Goal: Task Accomplishment & Management: Manage account settings

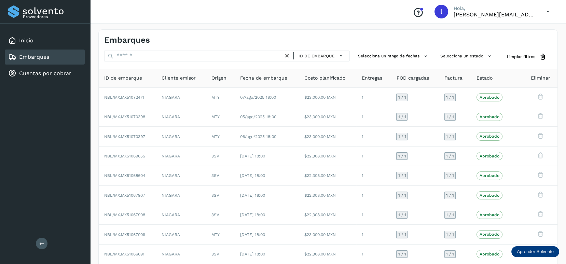
click at [39, 55] on link "Embarques" at bounding box center [34, 57] width 30 height 6
click at [48, 71] on link "Cuentas por cobrar" at bounding box center [45, 73] width 52 height 6
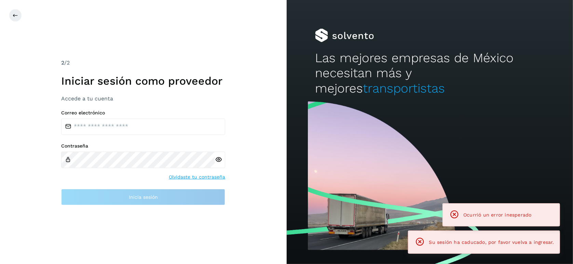
click at [44, 58] on div "2 /2 Iniciar sesión como proveedor Accede a tu cuenta Correo electrónico Contra…" at bounding box center [143, 132] width 287 height 264
type input "**********"
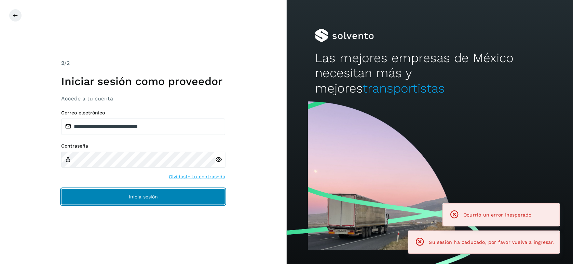
click at [107, 198] on button "Inicia sesión" at bounding box center [143, 197] width 164 height 16
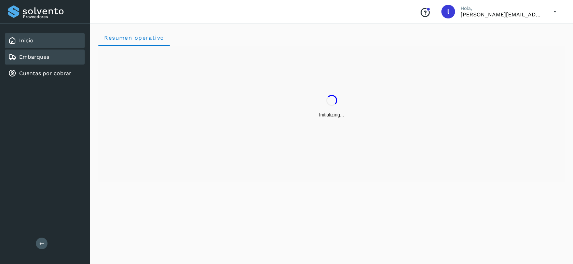
click at [41, 56] on link "Embarques" at bounding box center [34, 57] width 30 height 6
